Goal: Task Accomplishment & Management: Manage account settings

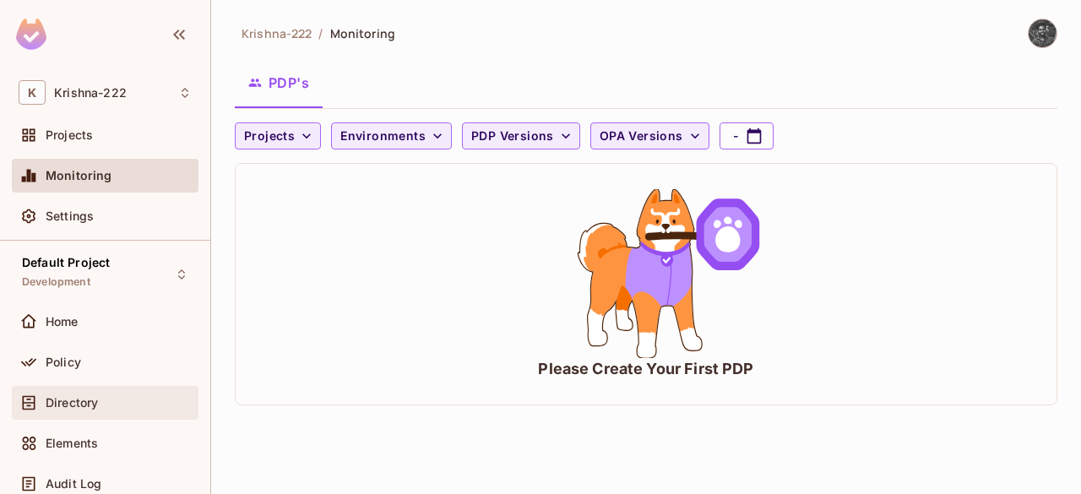
scroll to position [53, 0]
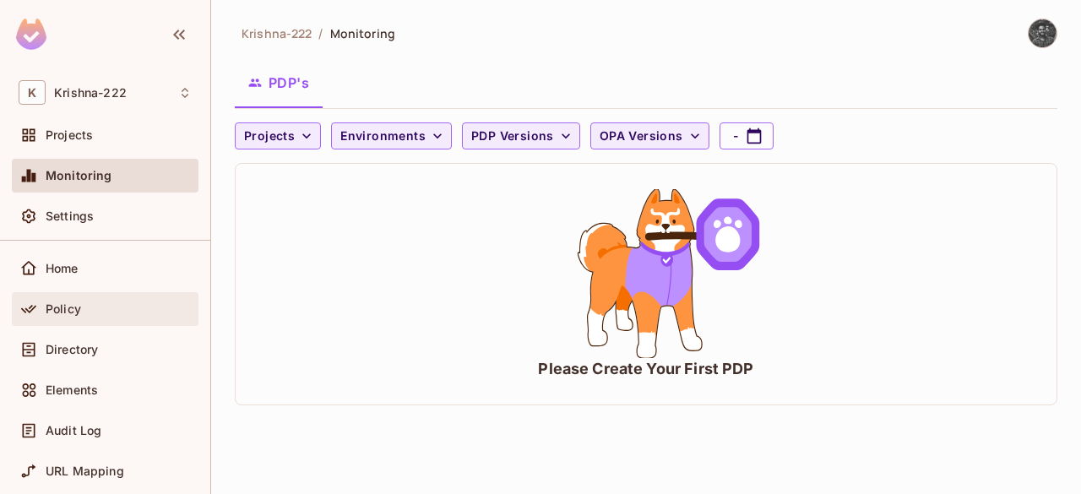
click at [96, 296] on div "Policy" at bounding box center [105, 309] width 187 height 34
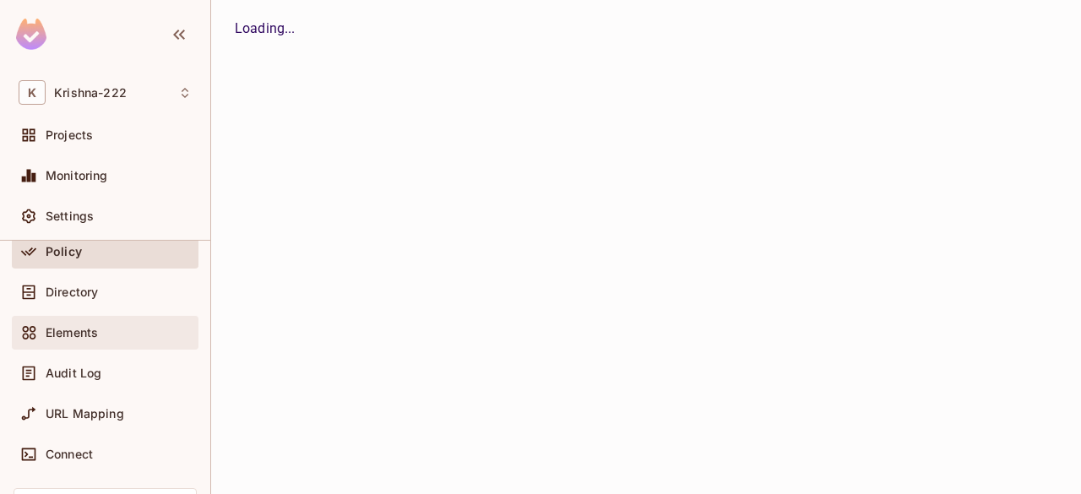
scroll to position [138, 0]
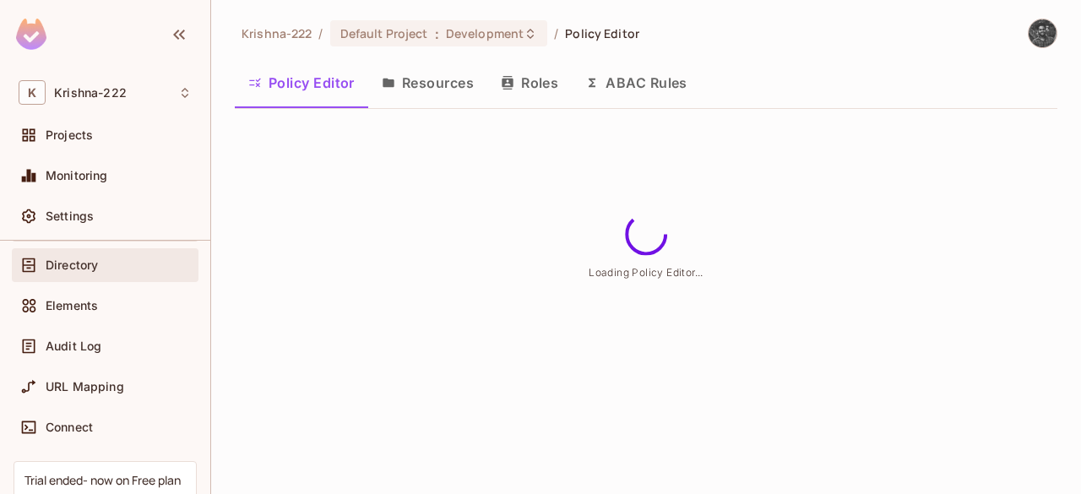
click at [111, 250] on div "Directory" at bounding box center [105, 265] width 187 height 34
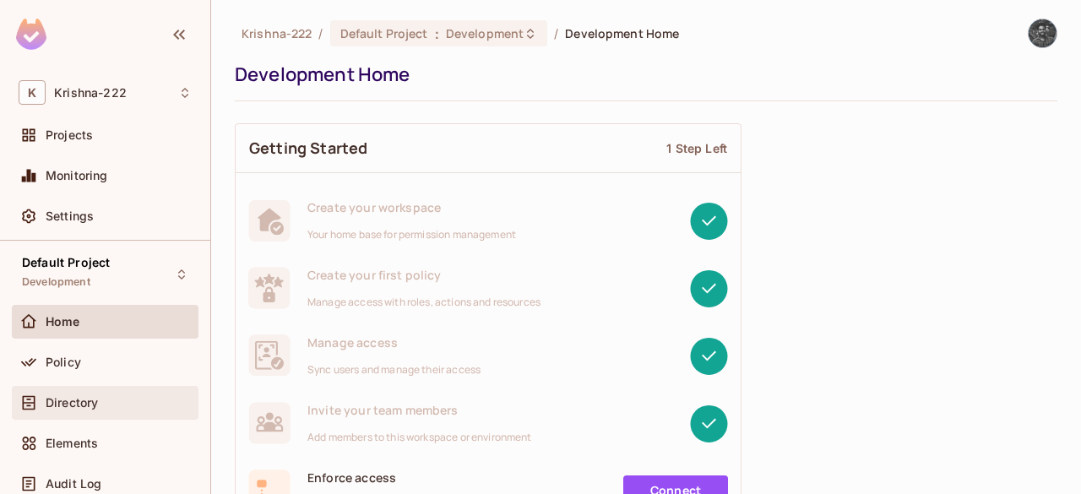
click at [107, 396] on div "Directory" at bounding box center [119, 403] width 146 height 14
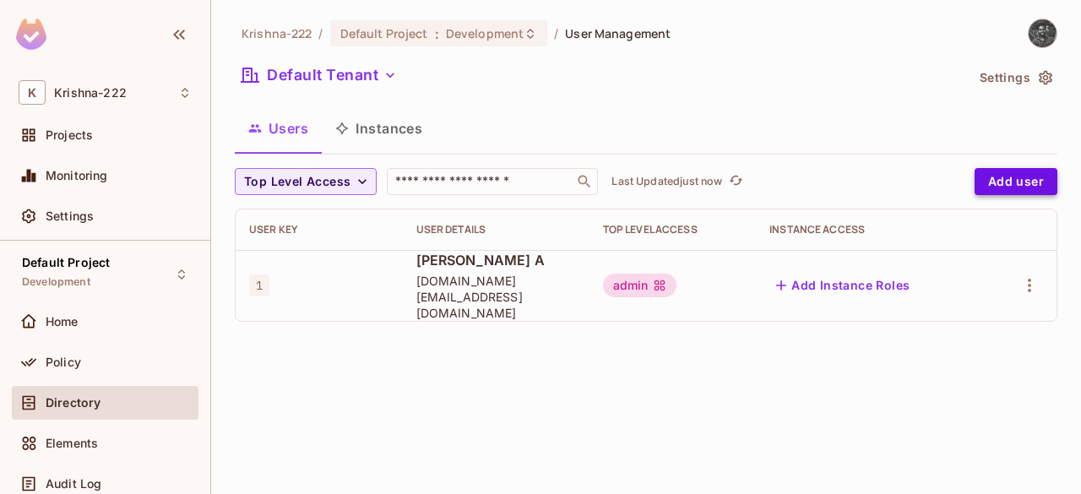
click at [1015, 177] on button "Add user" at bounding box center [1016, 181] width 83 height 27
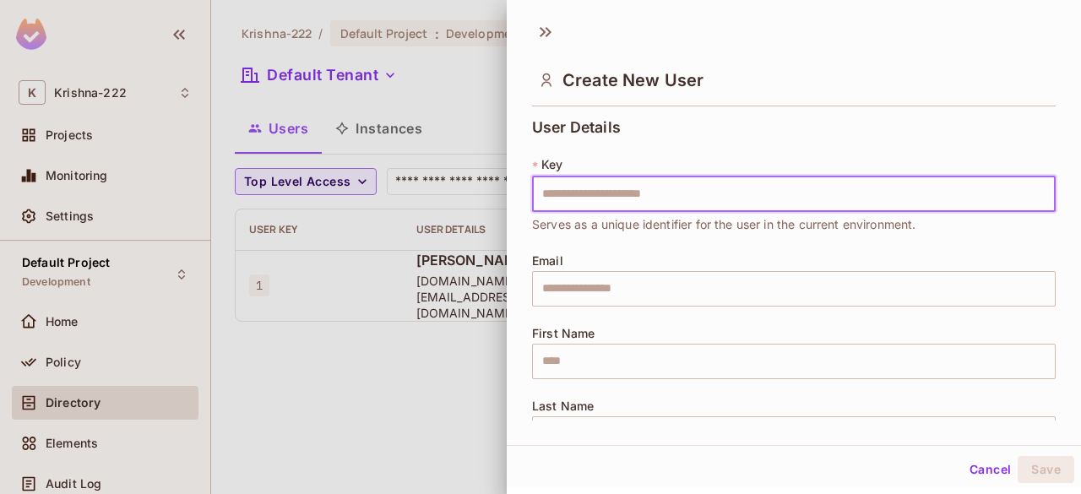
drag, startPoint x: 578, startPoint y: 194, endPoint x: 718, endPoint y: 201, distance: 140.4
click at [718, 195] on input "text" at bounding box center [794, 194] width 524 height 35
click at [546, 235] on div "User Details * Key ​ Serves as a unique identifier for the user in the current …" at bounding box center [794, 295] width 524 height 353
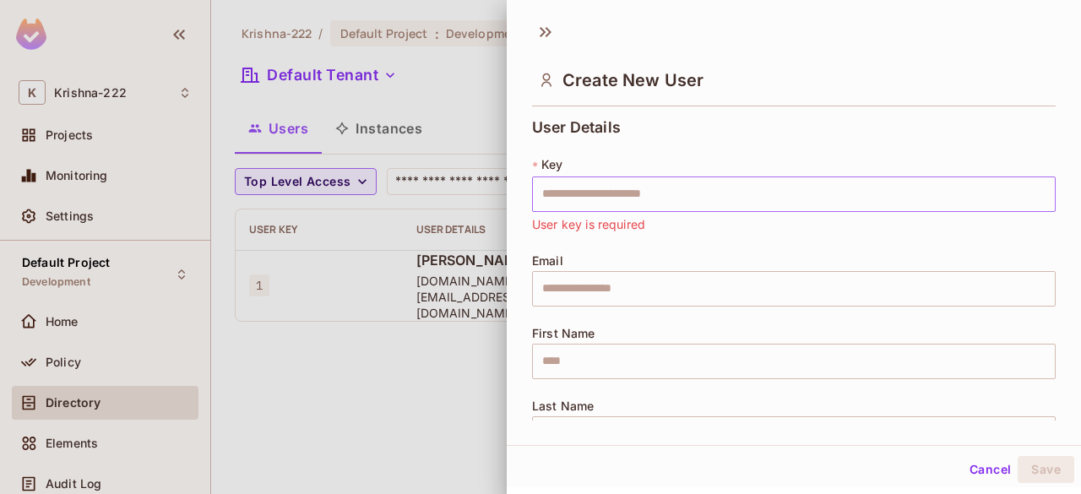
click at [633, 190] on input "text" at bounding box center [794, 194] width 524 height 35
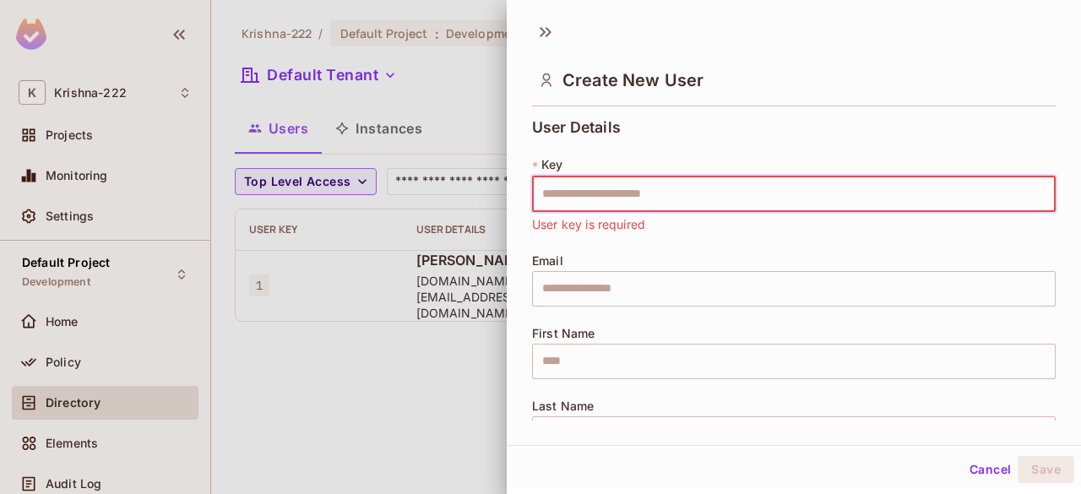
click at [564, 233] on div "User Details * Key ​ User key is required Email ​ First Name ​ Last Name ​" at bounding box center [794, 295] width 524 height 353
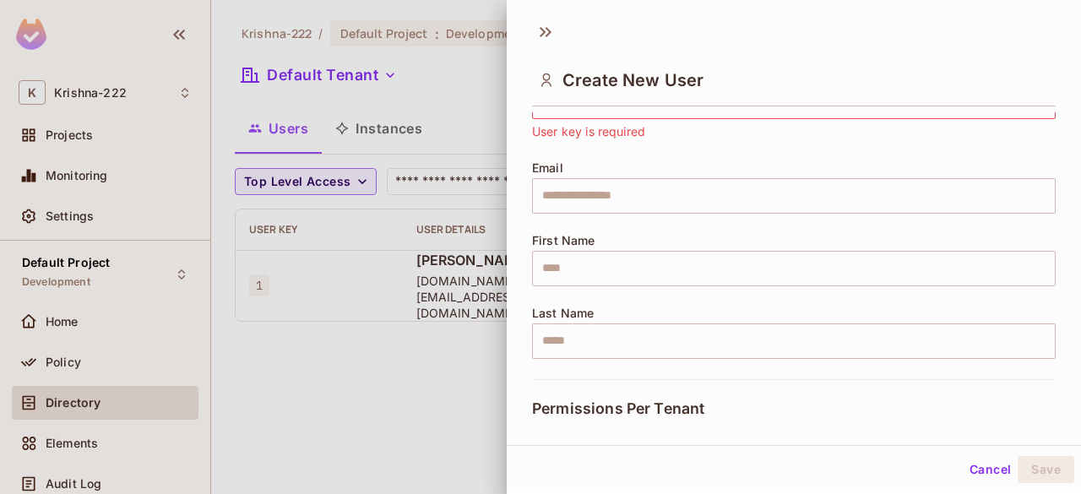
scroll to position [66, 0]
